Goal: Check status: Check status

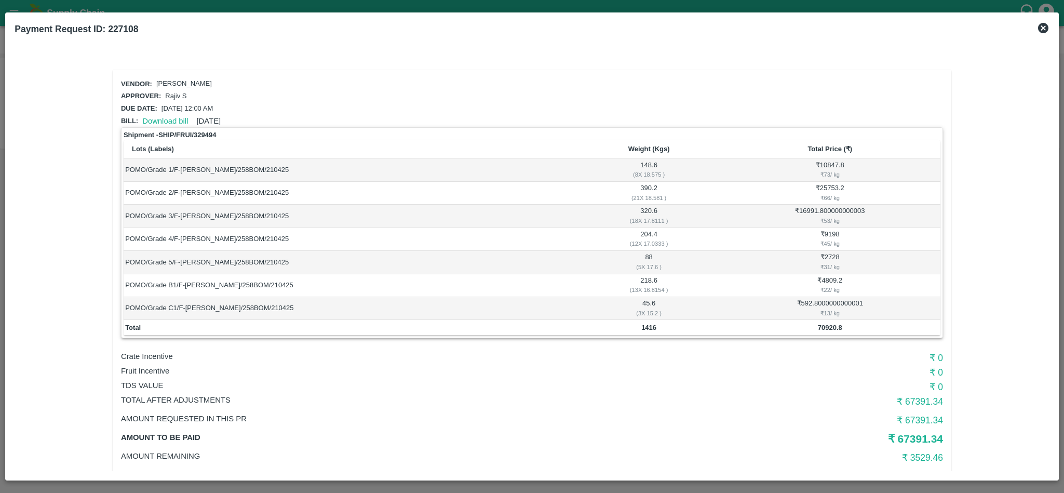
click at [1046, 25] on icon at bounding box center [1043, 28] width 10 height 10
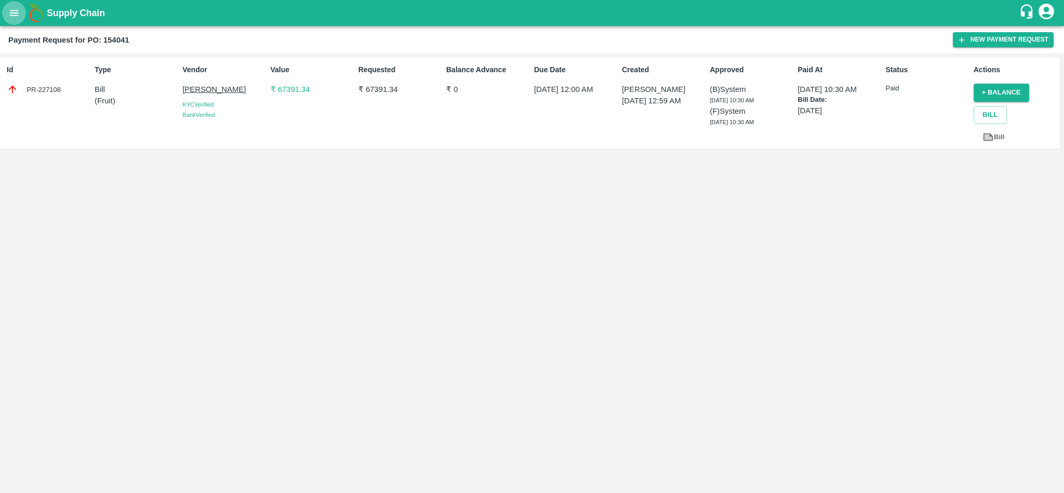
click at [17, 16] on icon "open drawer" at bounding box center [14, 13] width 9 height 6
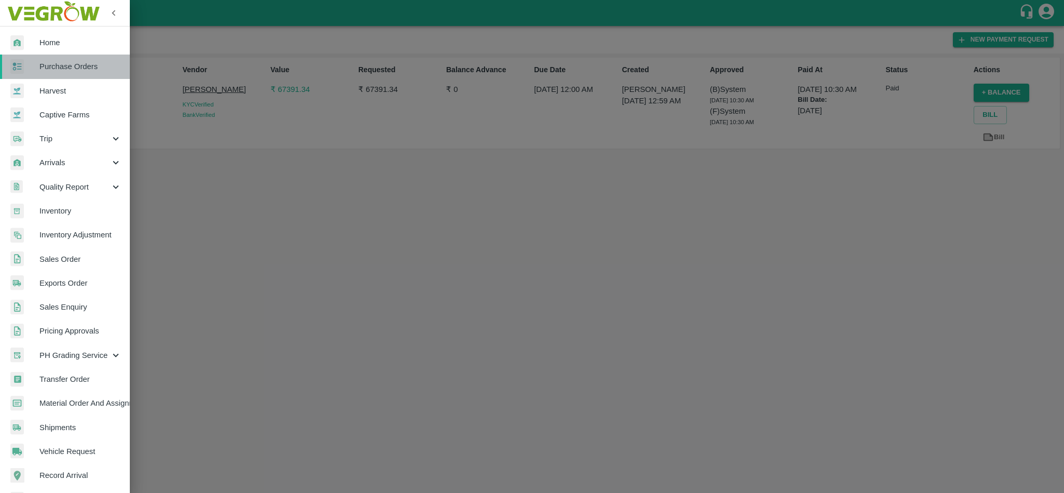
click at [76, 72] on span "Purchase Orders" at bounding box center [80, 66] width 82 height 11
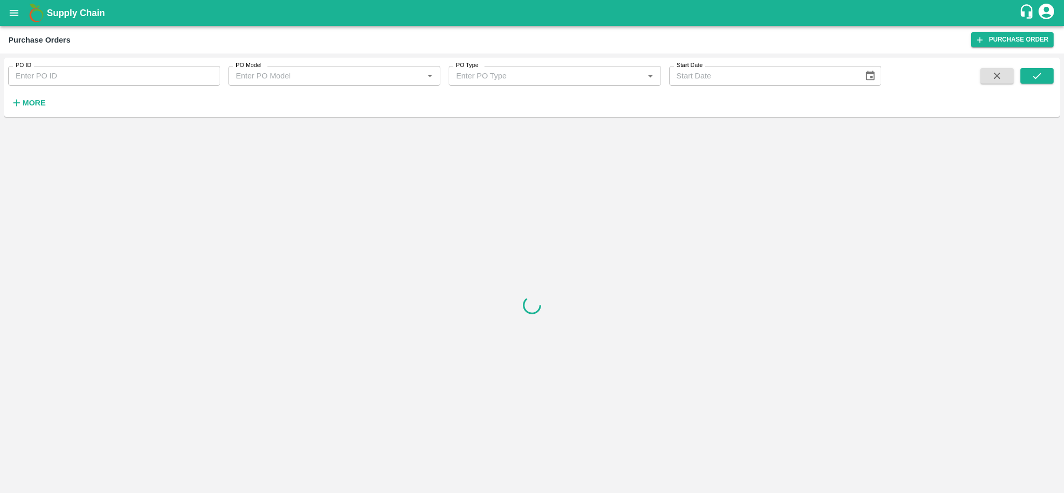
click at [110, 81] on input "PO ID" at bounding box center [114, 76] width 212 height 20
paste input "178260"
type input "178260"
click at [1034, 78] on icon "submit" at bounding box center [1037, 76] width 8 height 6
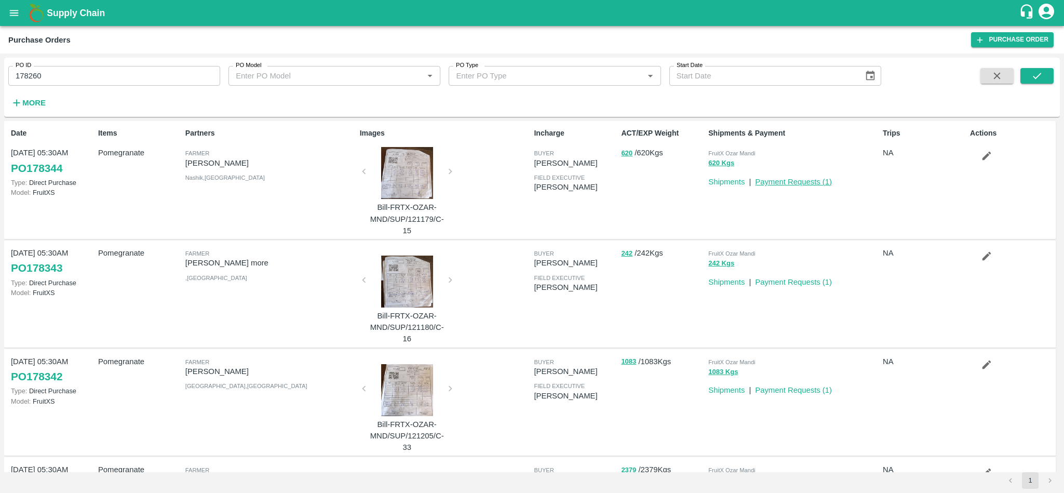
click at [787, 183] on link "Payment Requests ( 1 )" at bounding box center [793, 182] width 77 height 8
click at [1035, 78] on icon "submit" at bounding box center [1037, 76] width 8 height 6
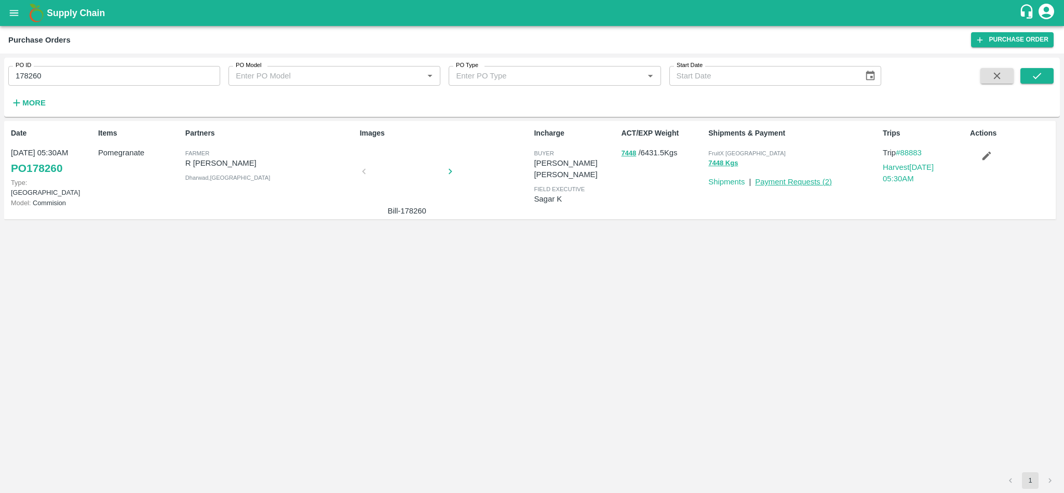
click at [781, 179] on link "Payment Requests ( 2 )" at bounding box center [793, 182] width 77 height 8
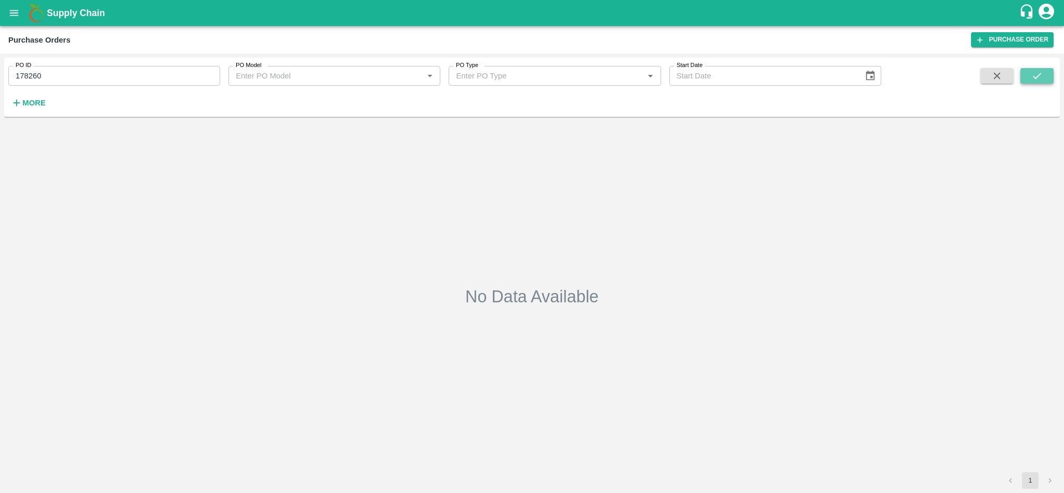
click at [1039, 78] on icon "submit" at bounding box center [1036, 75] width 11 height 11
click at [1036, 72] on icon "submit" at bounding box center [1036, 75] width 11 height 11
